Goal: Transaction & Acquisition: Purchase product/service

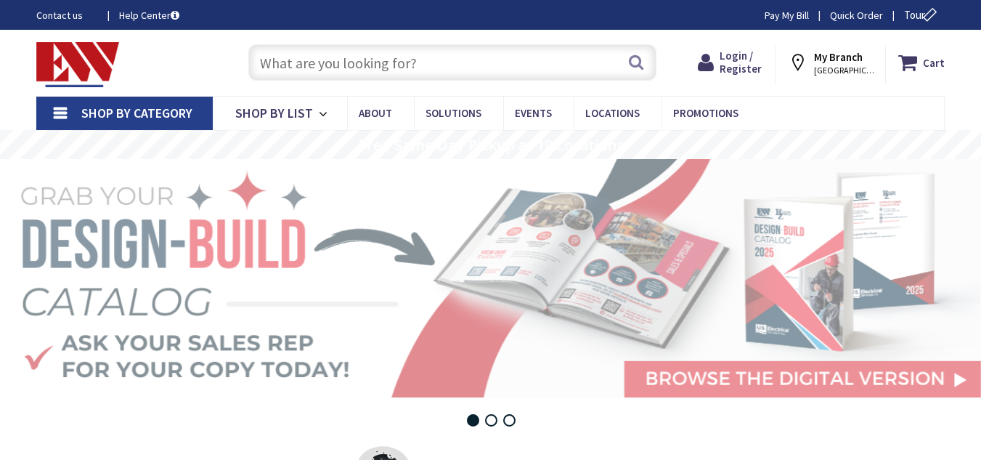
click at [394, 62] on input "text" at bounding box center [452, 62] width 408 height 36
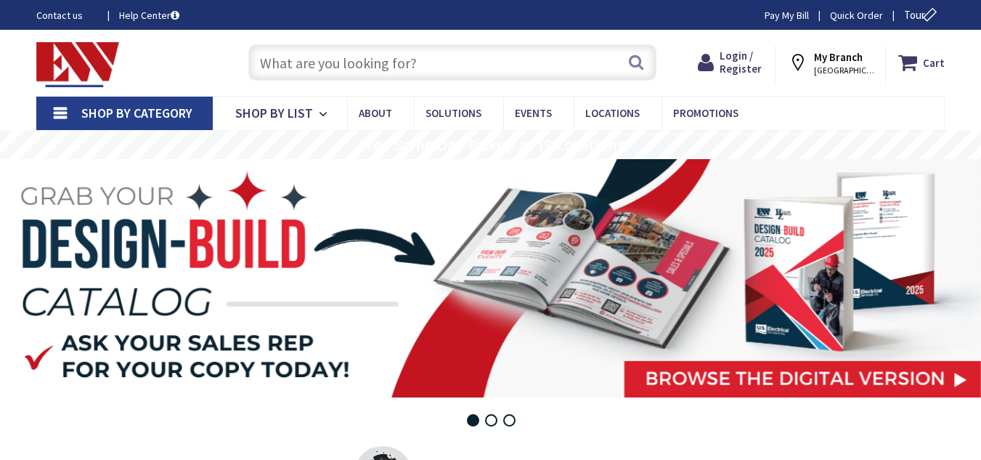
paste input "PTR-22-45-PB1-L940-UNV-STD-B"
type input "PTR-22-45-PB1-L940-UNV-STD-B"
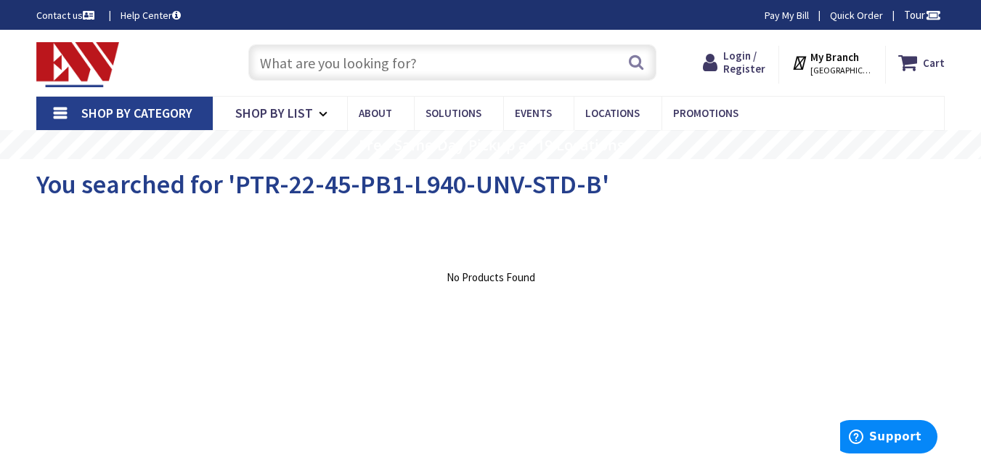
click at [402, 65] on input "text" at bounding box center [452, 62] width 408 height 36
paste input "PTR-22-45-PB1-L940-UNV-STD-B"
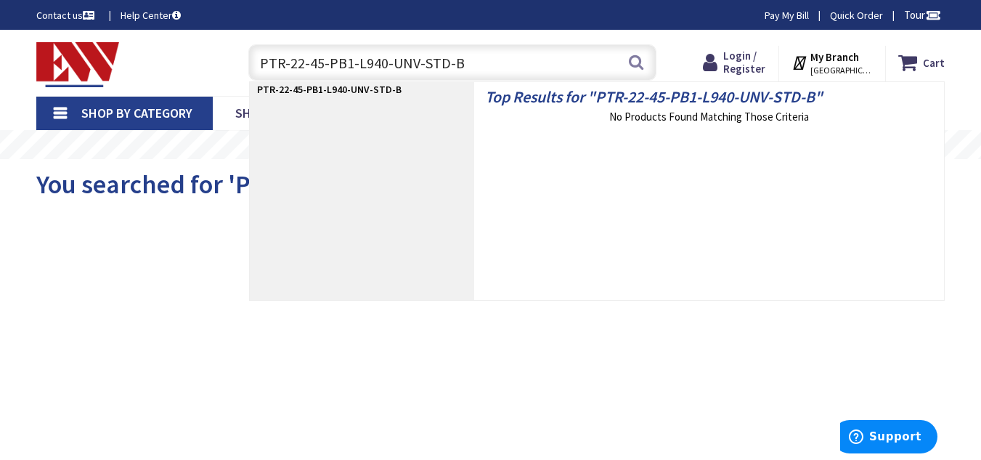
drag, startPoint x: 314, startPoint y: 67, endPoint x: 471, endPoint y: 60, distance: 157.0
click at [471, 60] on input "PTR-22-45-PB1-L940-UNV-STD-B" at bounding box center [452, 62] width 408 height 36
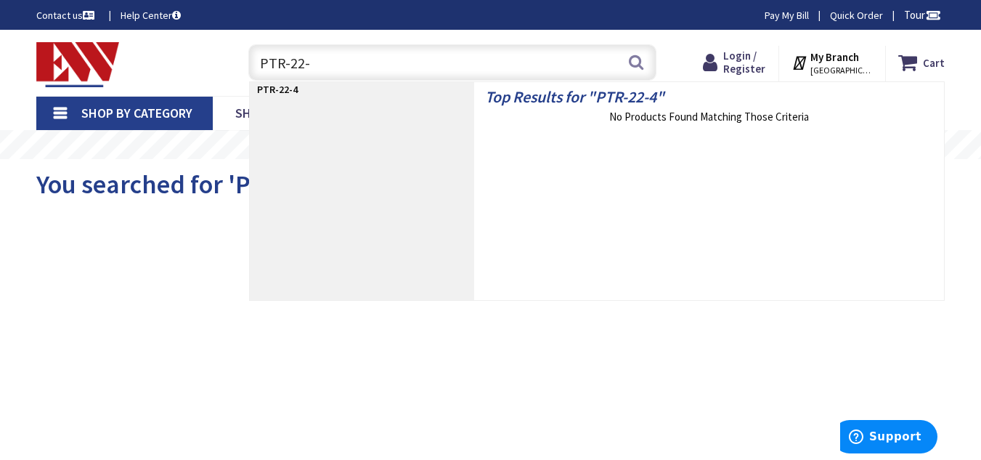
type input "PTR-22"
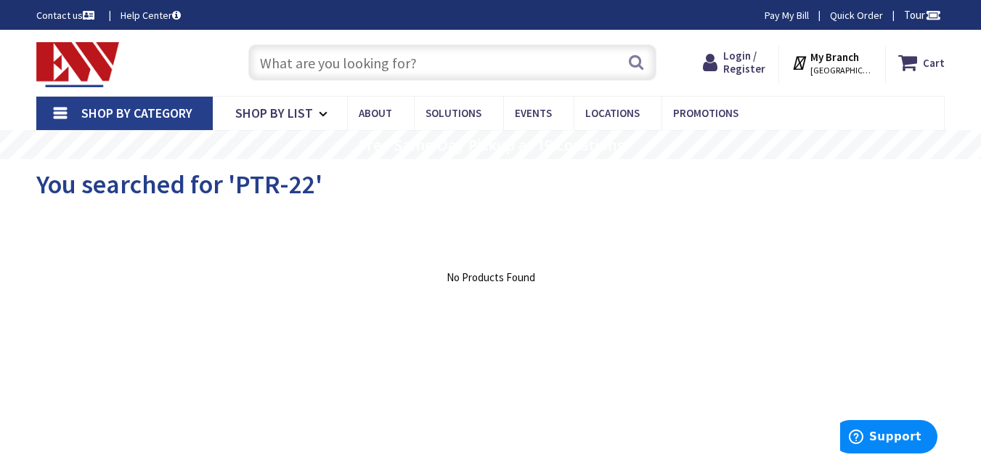
click at [407, 65] on input "text" at bounding box center [452, 62] width 408 height 36
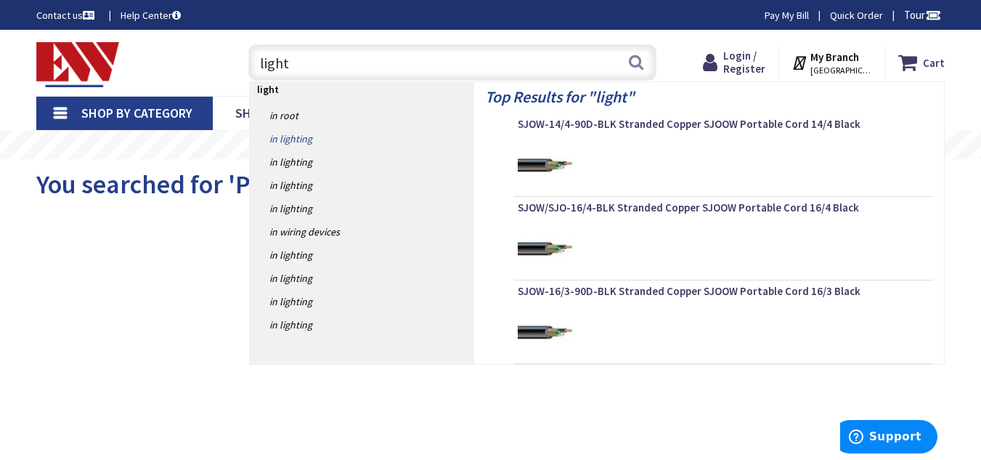
type input "light"
click at [339, 137] on link "in Lighting" at bounding box center [362, 138] width 224 height 23
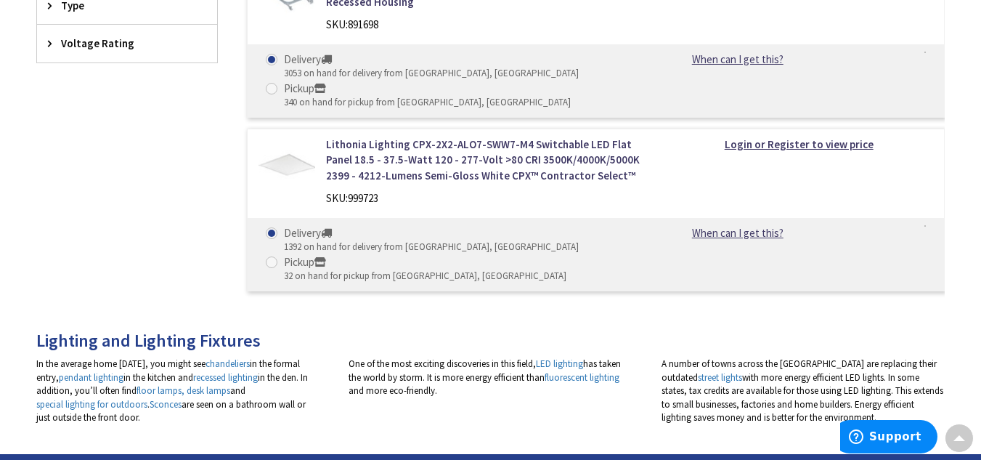
scroll to position [1124, 0]
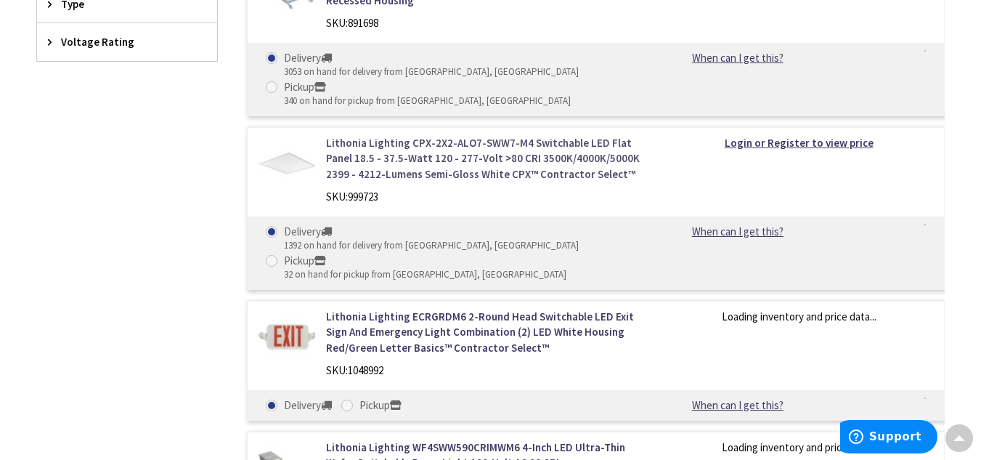
click at [360, 143] on link "Lithonia Lighting CPX-2X2-ALO7-SWW7-M4 Switchable LED Flat Panel 18.5 - 37.5-Wa…" at bounding box center [484, 158] width 317 height 46
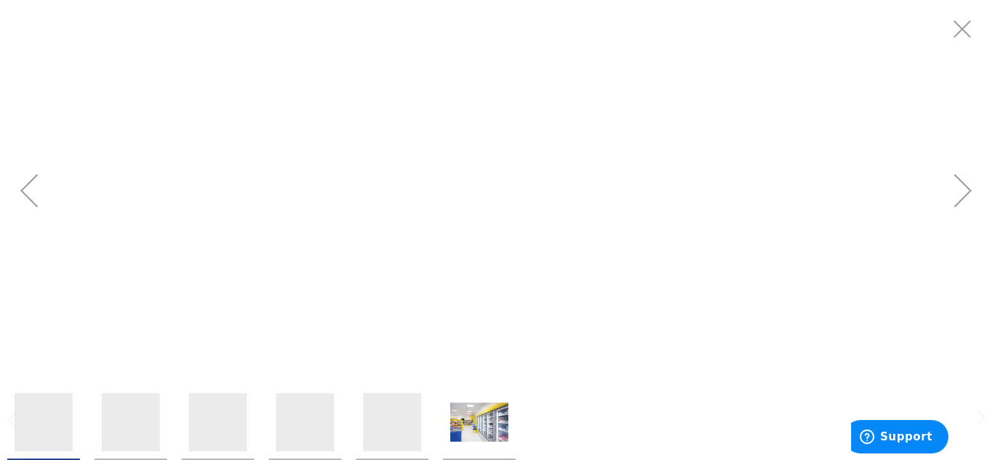
click at [334, 192] on div at bounding box center [496, 190] width 992 height 380
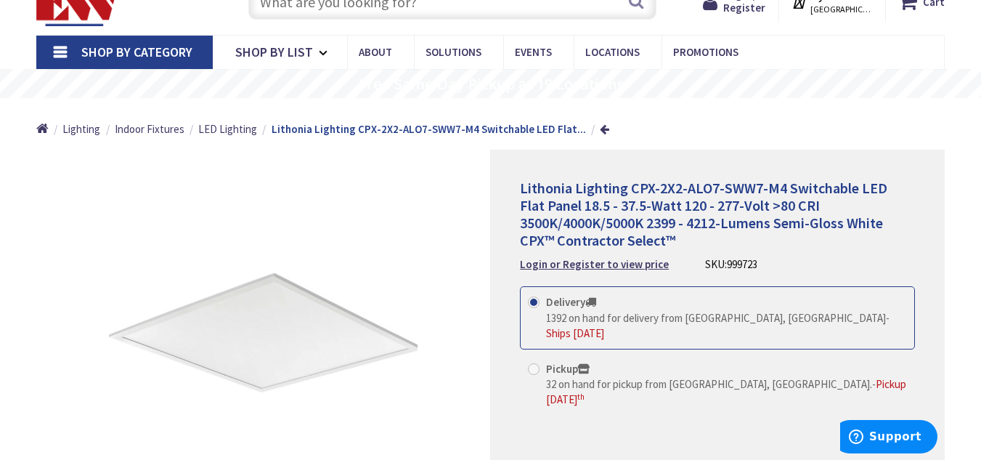
scroll to position [145, 0]
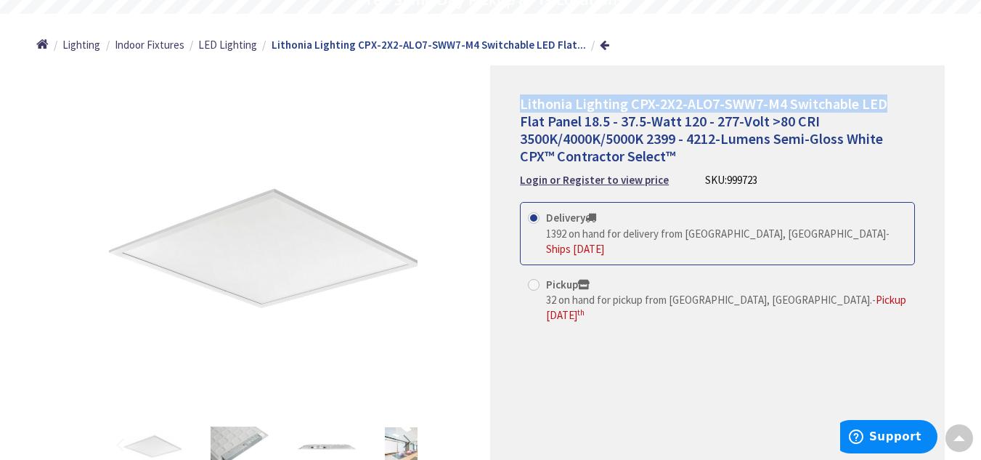
drag, startPoint x: 519, startPoint y: 100, endPoint x: 884, endPoint y: 80, distance: 365.2
click at [884, 80] on div "Lithonia Lighting CPX-2X2-ALO7-SWW7-M4 Switchable LED Flat Panel 18.5 - 37.5-Wa…" at bounding box center [717, 297] width 455 height 464
copy span "Lithonia Lighting CPX-2X2-ALO7-SWW7-M4 Switchable LED"
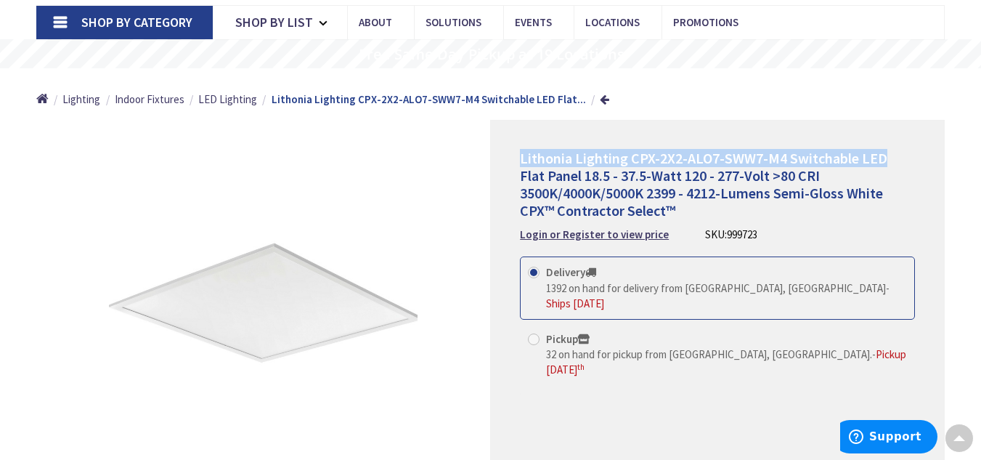
scroll to position [0, 0]
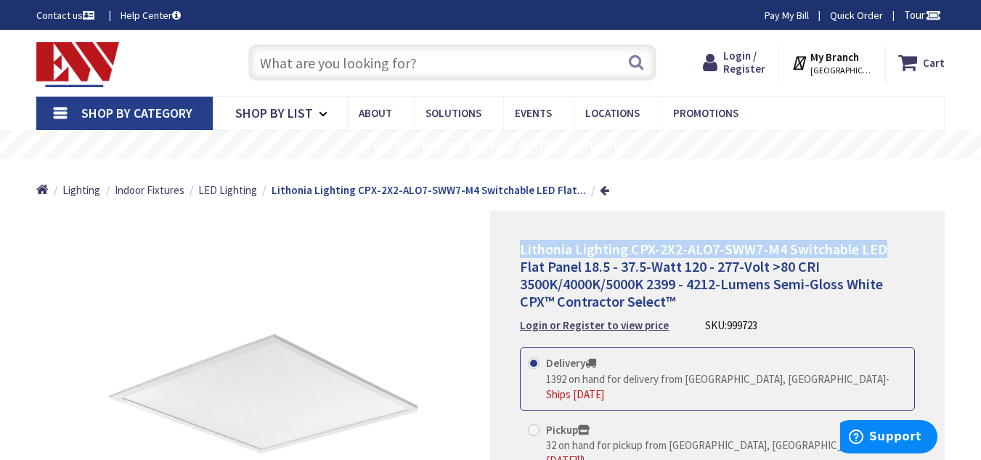
click at [668, 240] on span "Lithonia Lighting CPX-2X2-ALO7-SWW7-M4 Switchable LED Flat Panel 18.5 - 37.5-Wa…" at bounding box center [704, 275] width 368 height 70
drag, startPoint x: 535, startPoint y: 253, endPoint x: 743, endPoint y: 260, distance: 207.9
click at [743, 260] on span "Lithonia Lighting CPX-2X2-ALO7-SWW7-M4 Switchable LED Flat Panel 18.5 - 37.5-Wa…" at bounding box center [704, 275] width 368 height 70
click at [699, 257] on span "Lithonia Lighting CPX-2X2-ALO7-SWW7-M4 Switchable LED Flat Panel 18.5 - 37.5-Wa…" at bounding box center [704, 275] width 368 height 70
drag, startPoint x: 522, startPoint y: 248, endPoint x: 785, endPoint y: 239, distance: 263.1
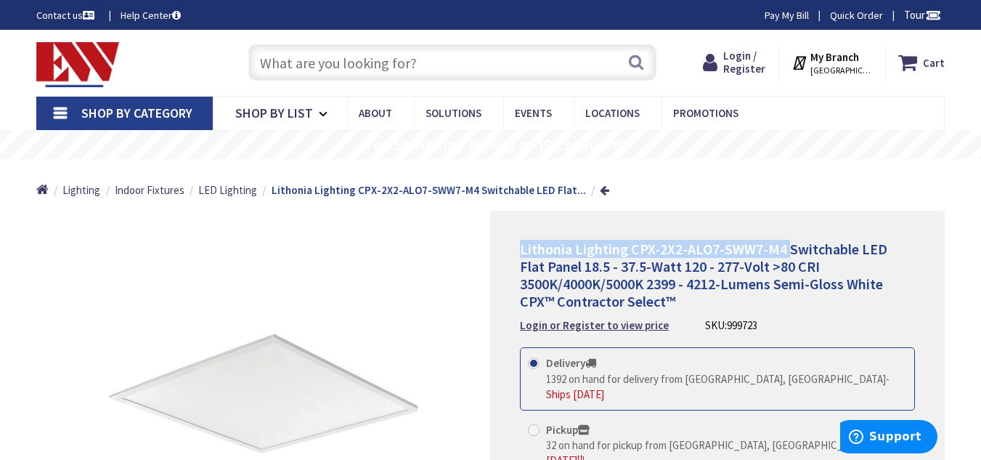
click at [785, 240] on span "Lithonia Lighting CPX-2X2-ALO7-SWW7-M4 Switchable LED Flat Panel 18.5 - 37.5-Wa…" at bounding box center [704, 275] width 368 height 70
copy span "Lithonia Lighting CPX-2X2-ALO7-SWW7-M4"
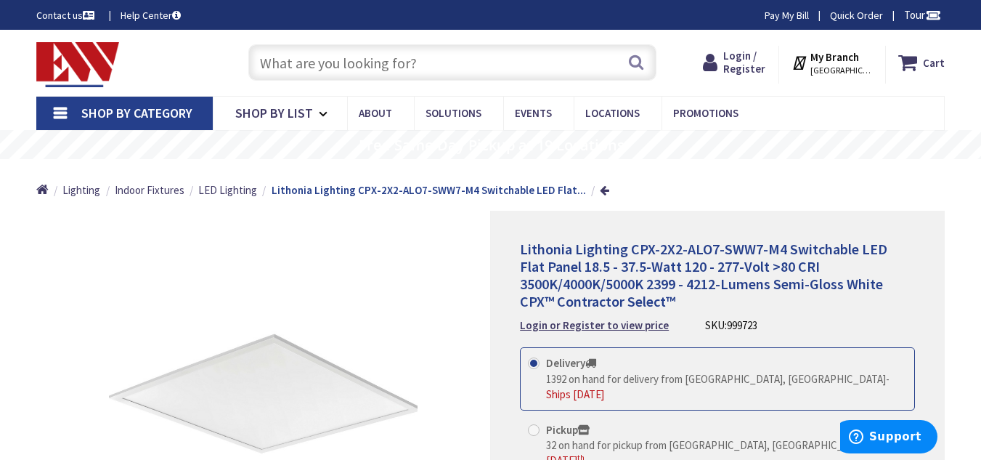
click at [446, 60] on input "text" at bounding box center [452, 62] width 408 height 36
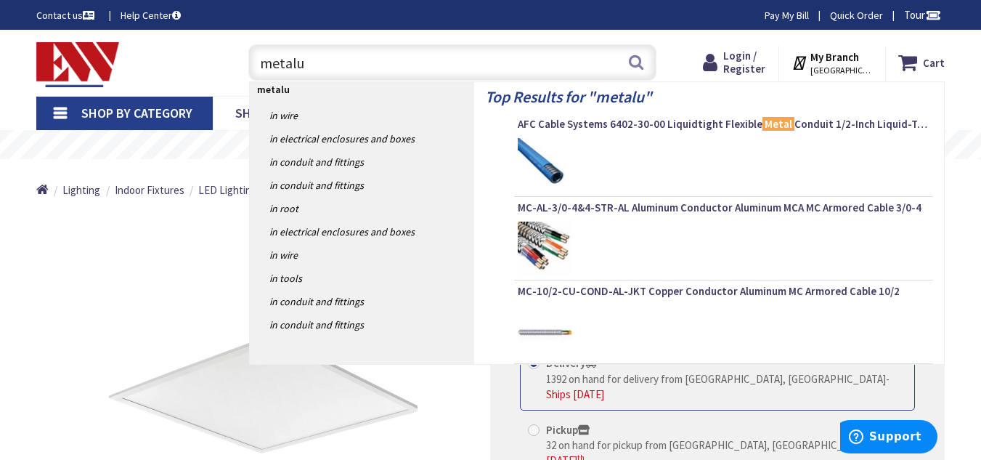
type input "metalux"
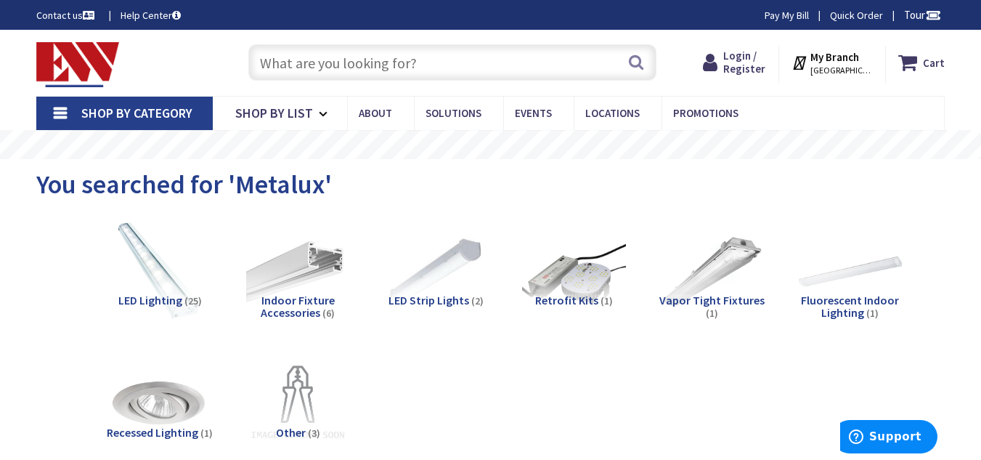
click at [295, 67] on input "text" at bounding box center [452, 62] width 408 height 36
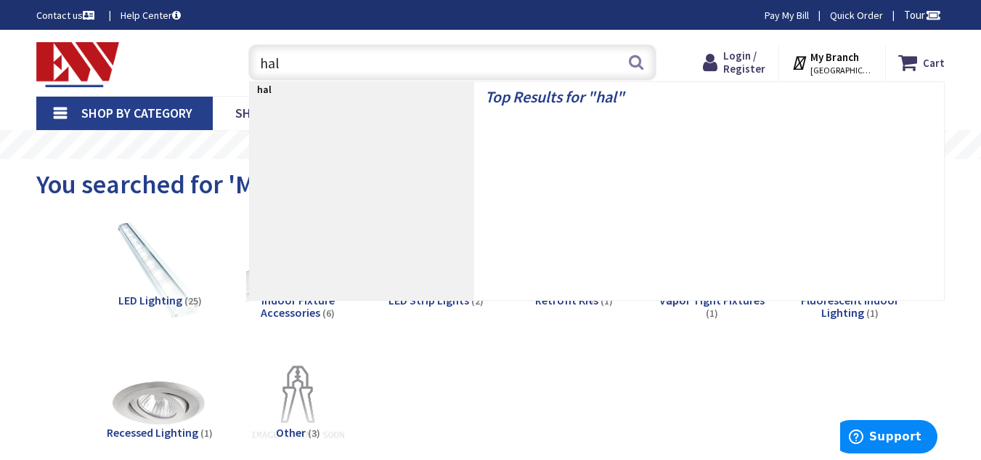
type input "halo"
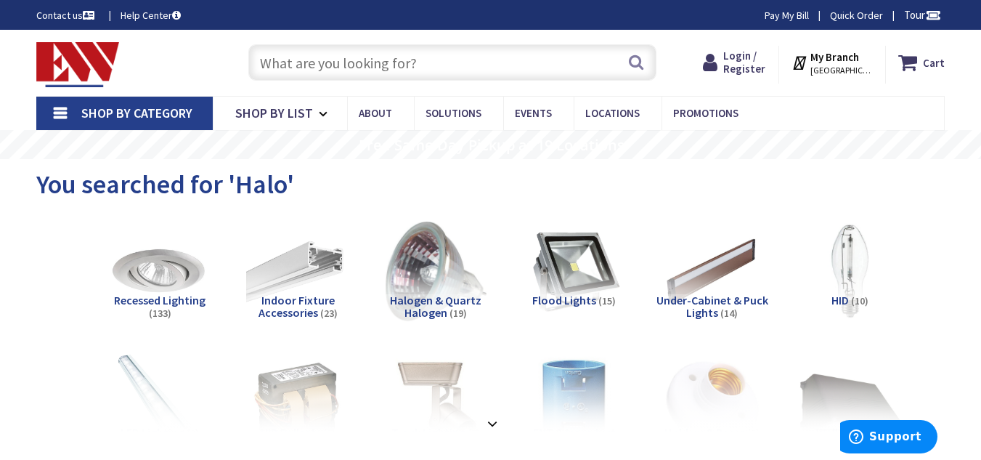
click at [461, 65] on input "text" at bounding box center [452, 62] width 408 height 36
paste input "HLBFR"
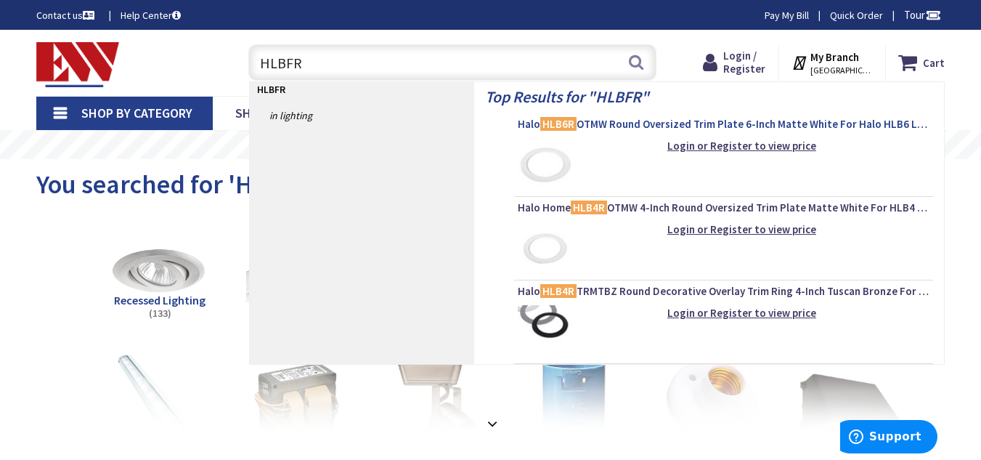
type input "HLBFR"
click at [613, 126] on span "Halo HLB6R OTMW Round Oversized Trim Plate 6-Inch Matte White For Halo HLB6 LED…" at bounding box center [724, 124] width 412 height 15
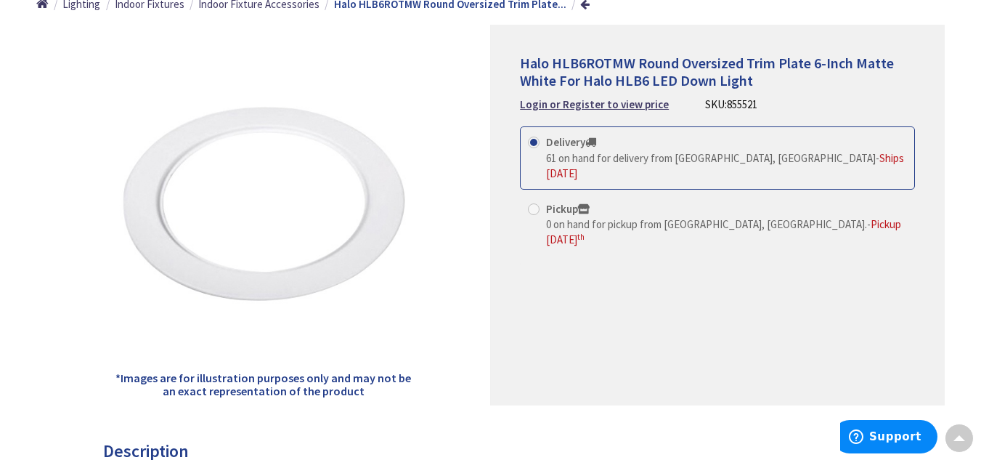
scroll to position [145, 0]
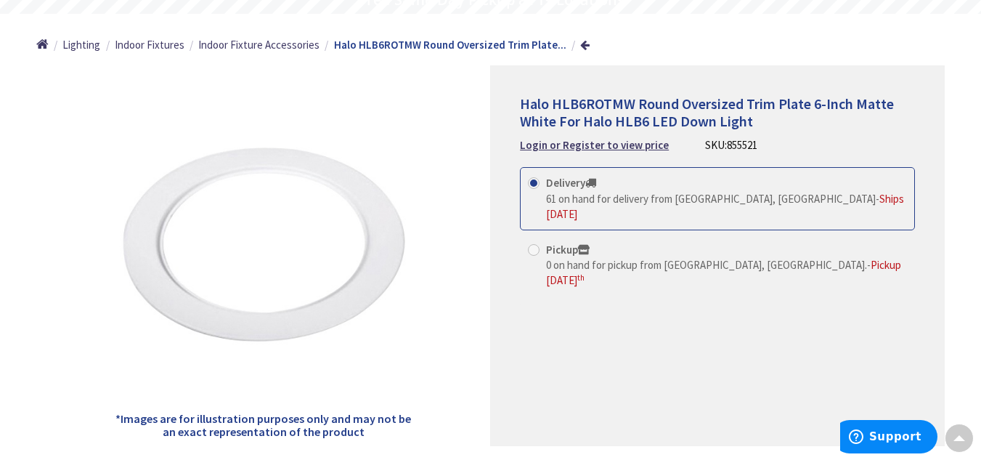
click at [537, 242] on label "Pickup 0 on hand for pickup from Stamford, CT. - Pickup Tuesday, September 9 th" at bounding box center [717, 265] width 379 height 46
click at [537, 245] on input "Pickup 0 on hand for pickup from Stamford, CT. - Pickup Tuesday, September 9 th" at bounding box center [536, 249] width 9 height 9
radio input "true"
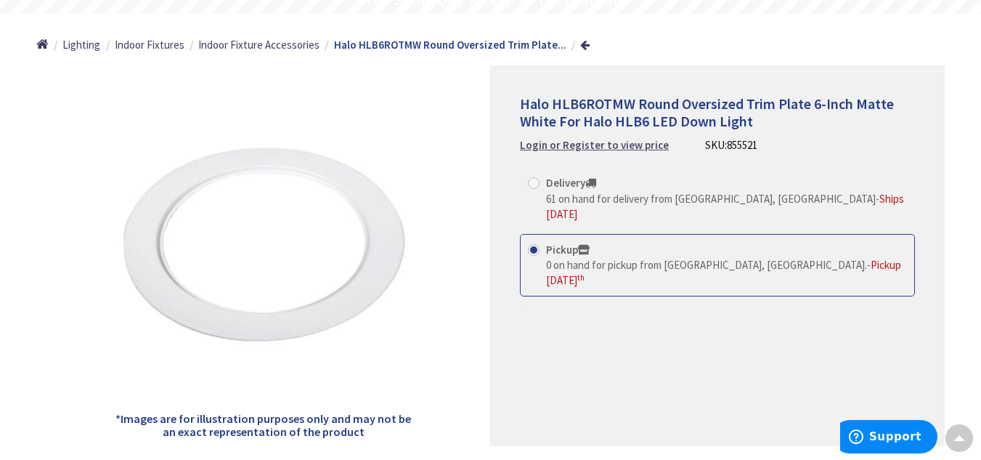
click at [648, 145] on strong "Login or Register to view price" at bounding box center [594, 145] width 149 height 14
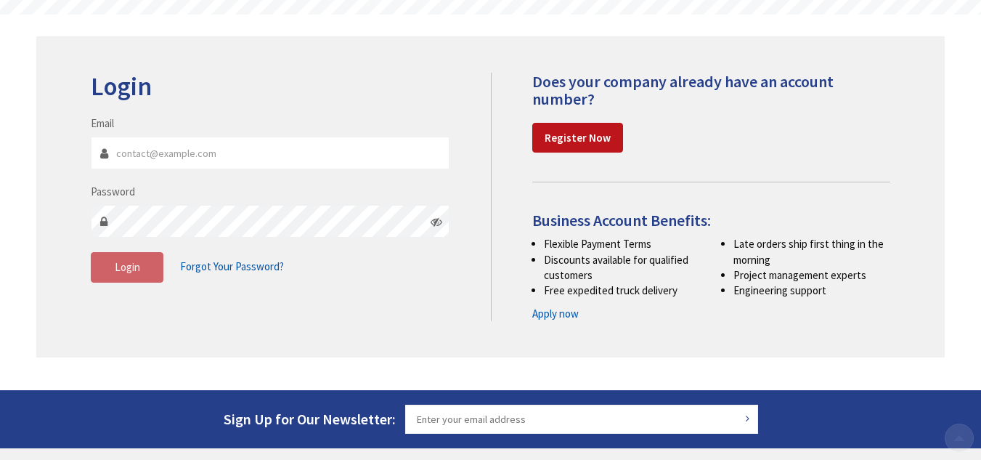
scroll to position [145, 0]
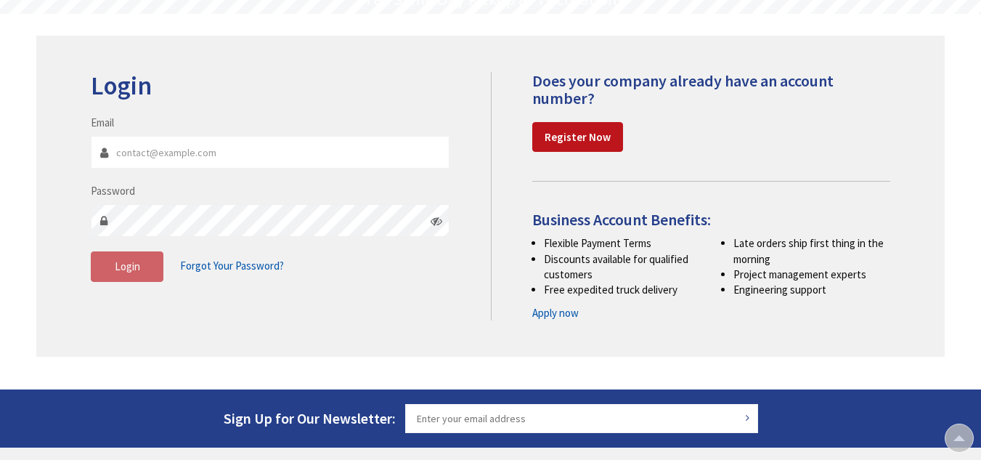
click at [177, 146] on input "Email" at bounding box center [270, 152] width 359 height 33
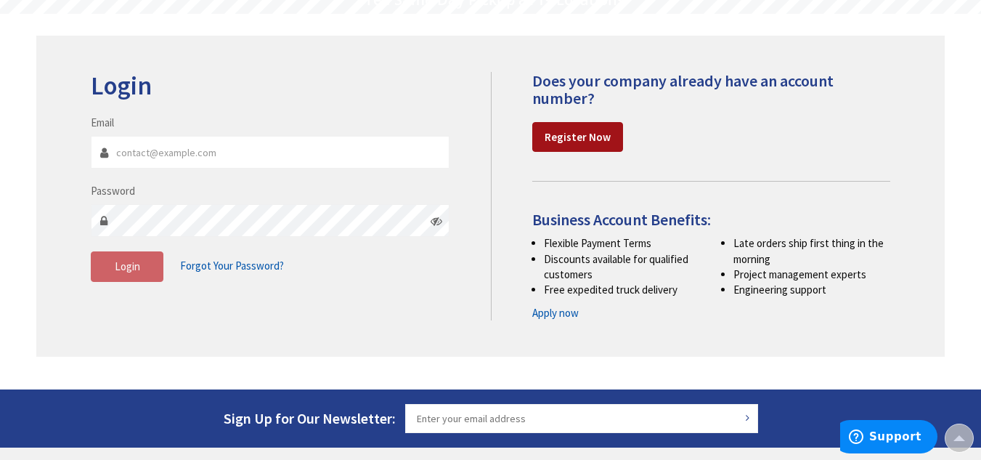
click at [568, 142] on strong "Register Now" at bounding box center [578, 137] width 66 height 14
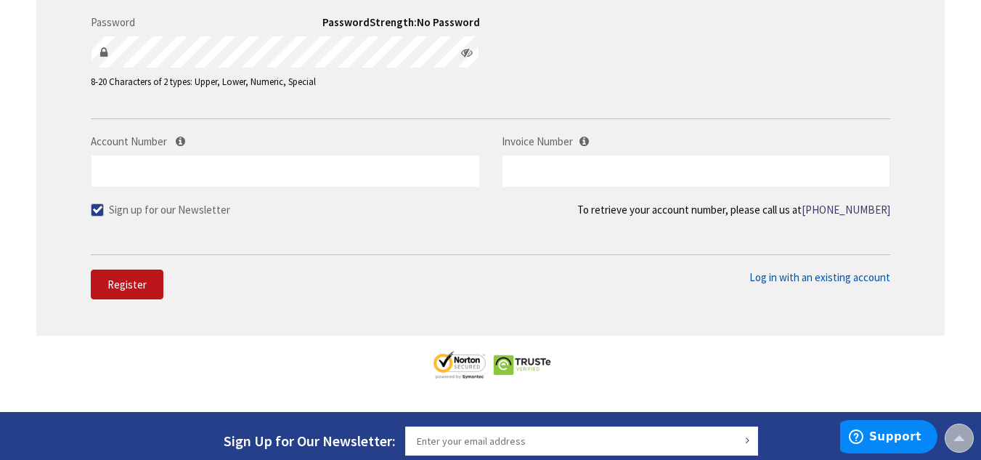
scroll to position [436, 0]
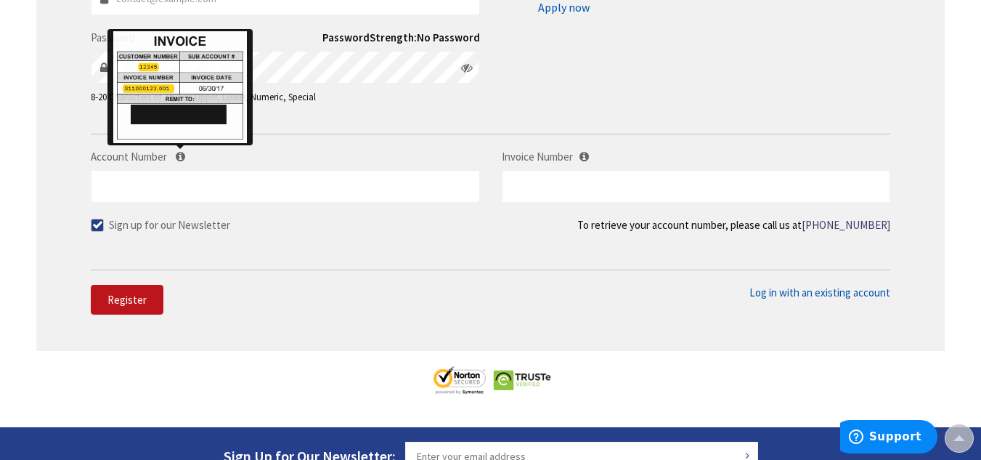
click at [184, 157] on icon at bounding box center [180, 156] width 9 height 11
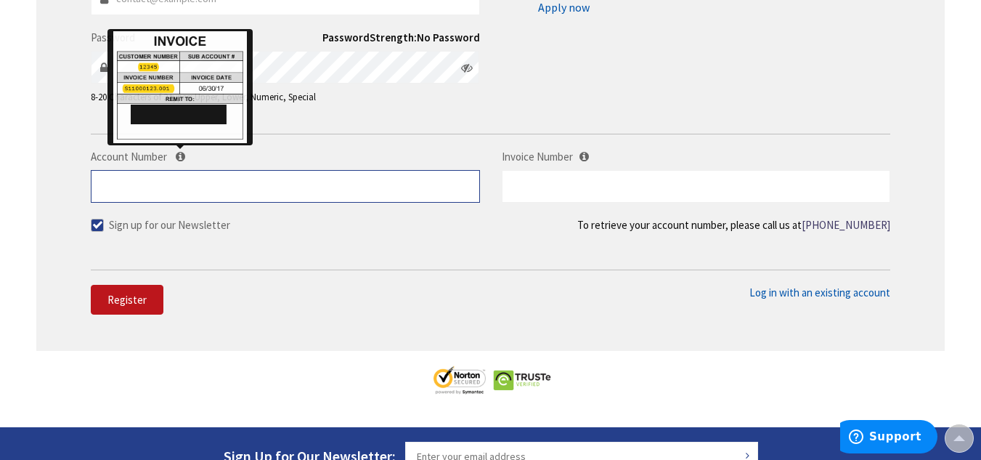
click at [184, 170] on input "Account Number" at bounding box center [285, 186] width 389 height 33
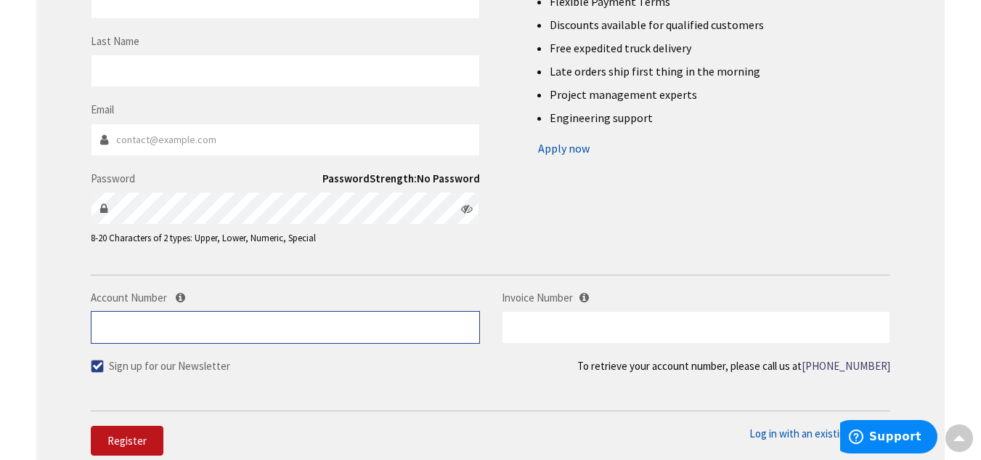
scroll to position [0, 0]
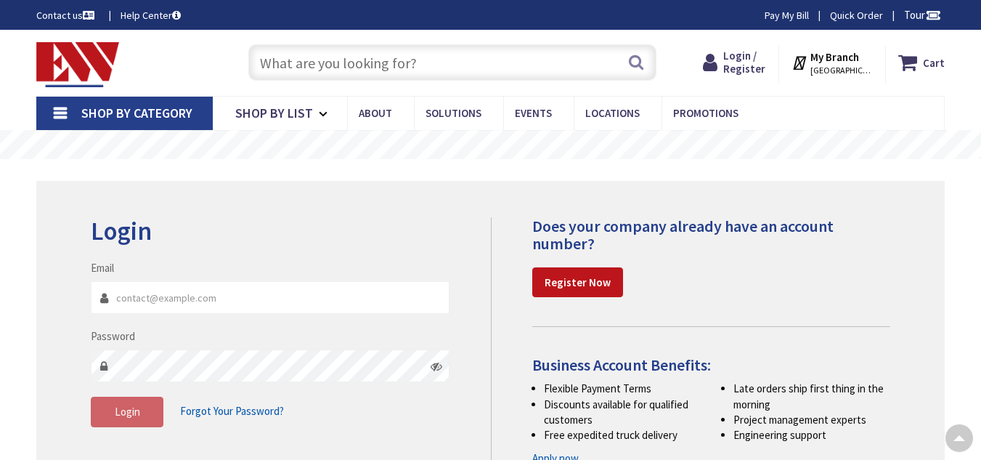
scroll to position [163, 0]
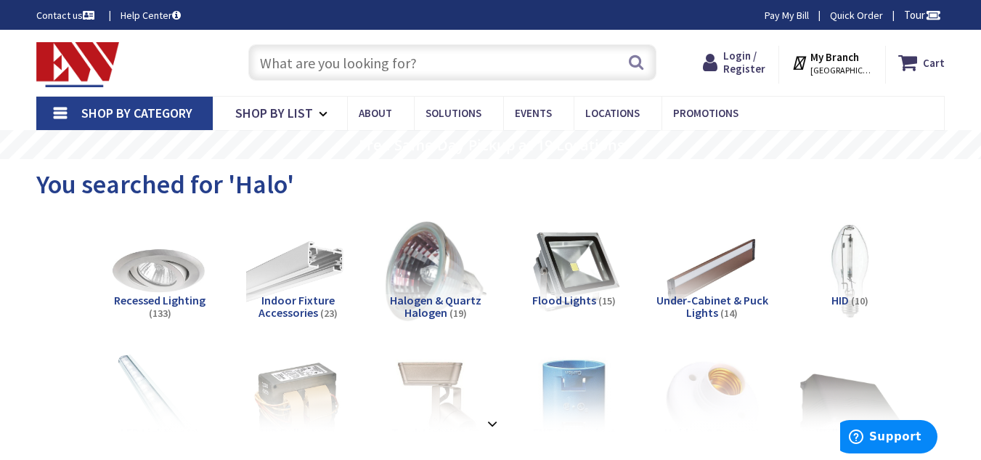
click at [365, 60] on input "text" at bounding box center [452, 62] width 408 height 36
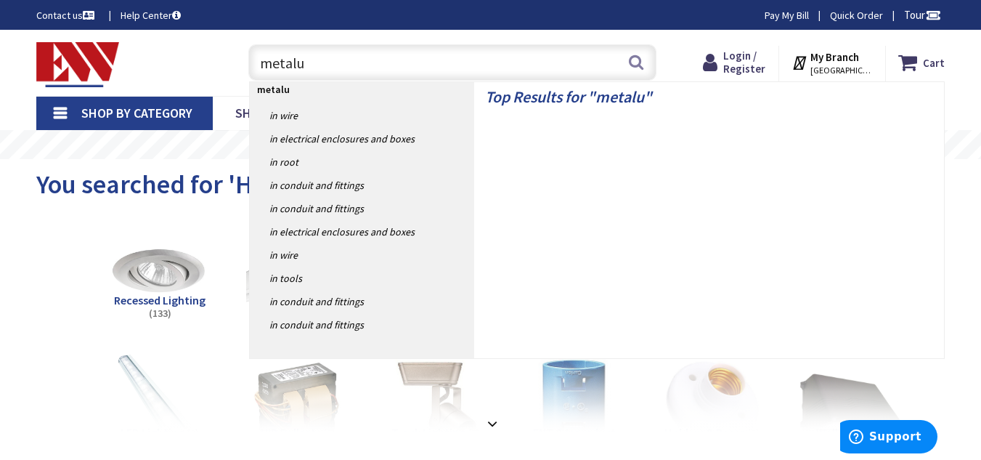
type input "metalux"
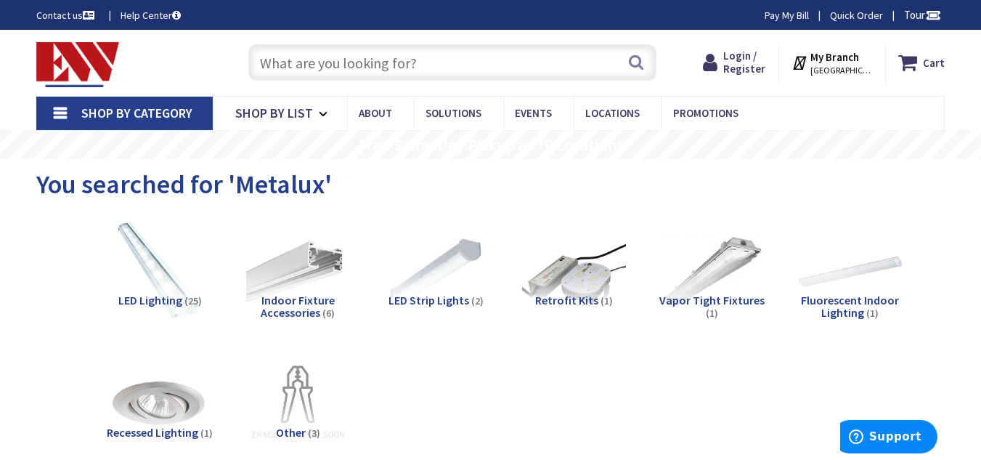
click at [354, 67] on input "text" at bounding box center [452, 62] width 408 height 36
paste input "EZBY Select LED High Bay"
type input "EZBY Select LED High Bay"
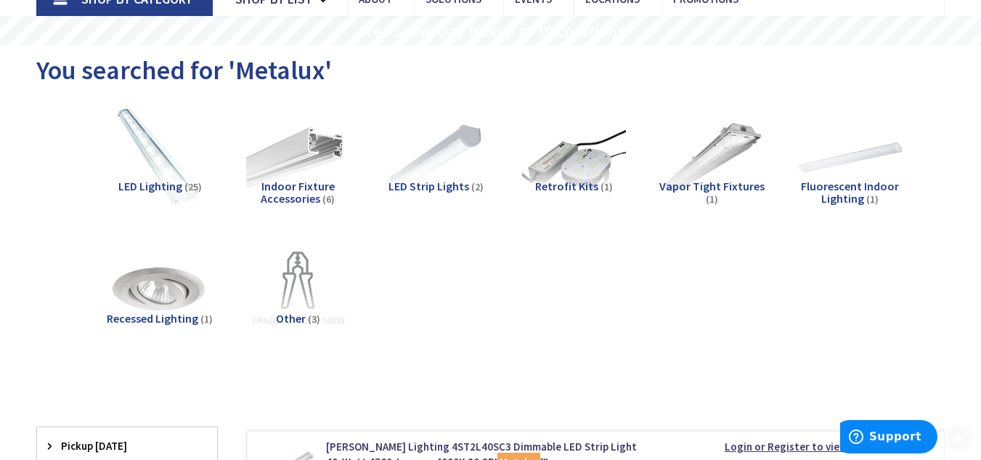
scroll to position [350, 0]
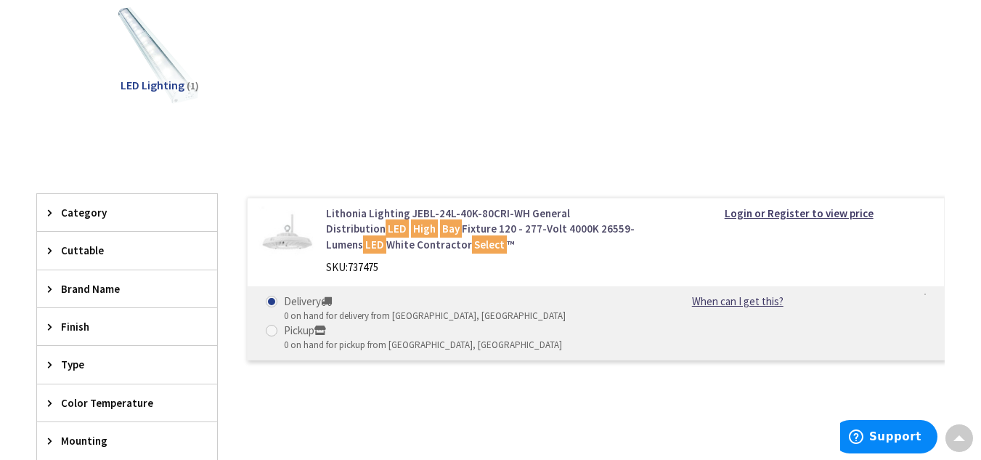
click at [431, 216] on link "Lithonia Lighting JEBL-24L-40K-80CRI-WH General Distribution LED High Bay Fixtu…" at bounding box center [484, 229] width 317 height 46
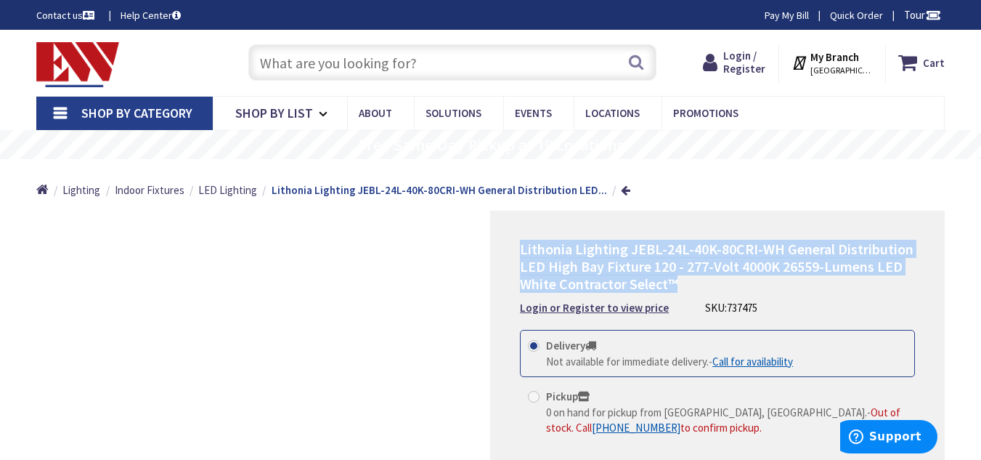
drag, startPoint x: 673, startPoint y: 286, endPoint x: 506, endPoint y: 246, distance: 171.9
click at [506, 246] on div "Lithonia Lighting JEBL-24L-40K-80CRI-WH General Distribution LED High Bay Fixtu…" at bounding box center [717, 401] width 455 height 381
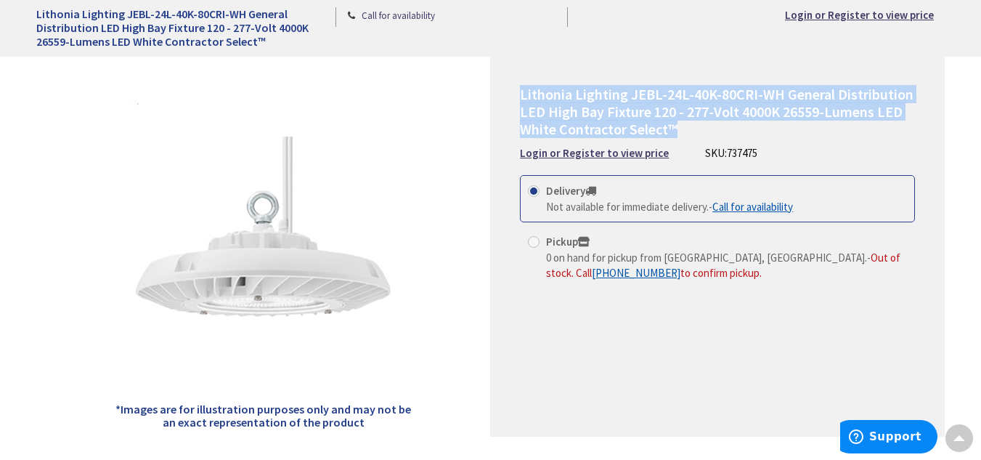
scroll to position [73, 0]
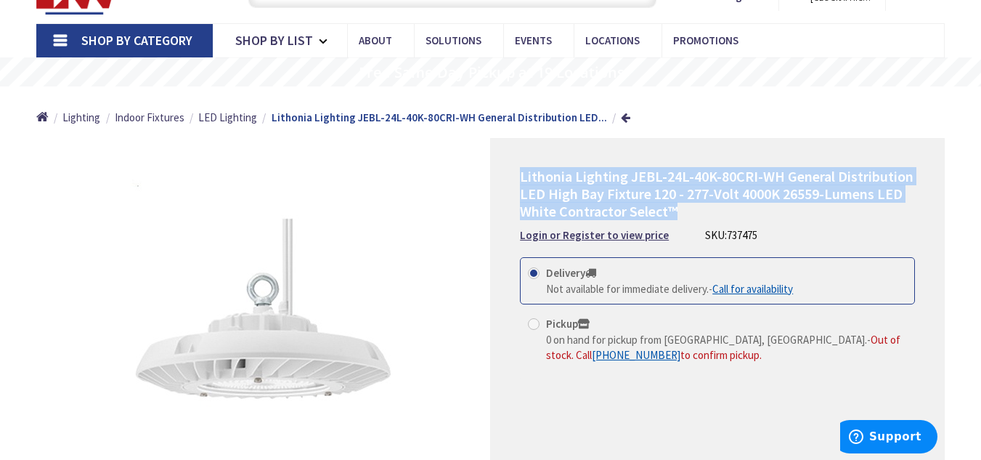
copy span "Lithonia Lighting JEBL-24L-40K-80CRI-WH General Distribution LED High Bay Fixtu…"
